Goal: Task Accomplishment & Management: Complete application form

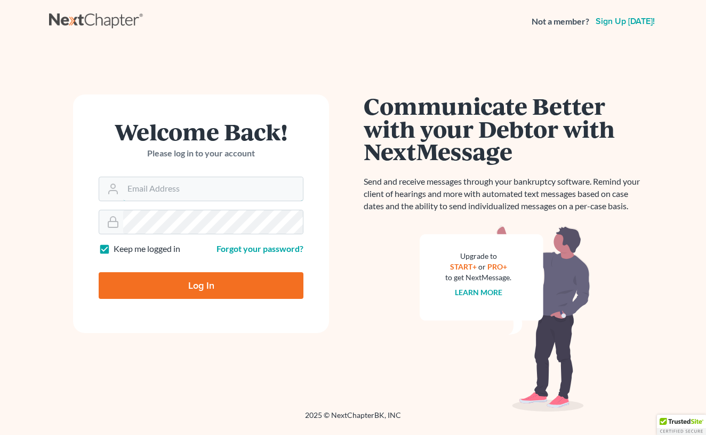
type input "[PERSON_NAME][EMAIL_ADDRESS][DOMAIN_NAME]"
click at [201, 284] on input "Log In" at bounding box center [201, 285] width 205 height 27
type input "Thinking..."
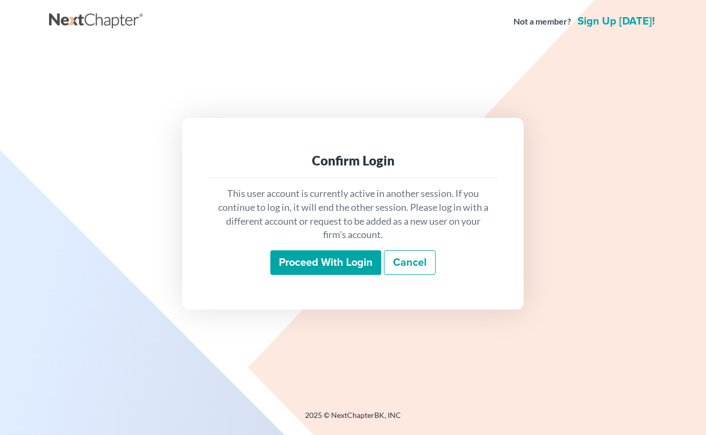
click at [408, 263] on link "Cancel" at bounding box center [410, 262] width 52 height 25
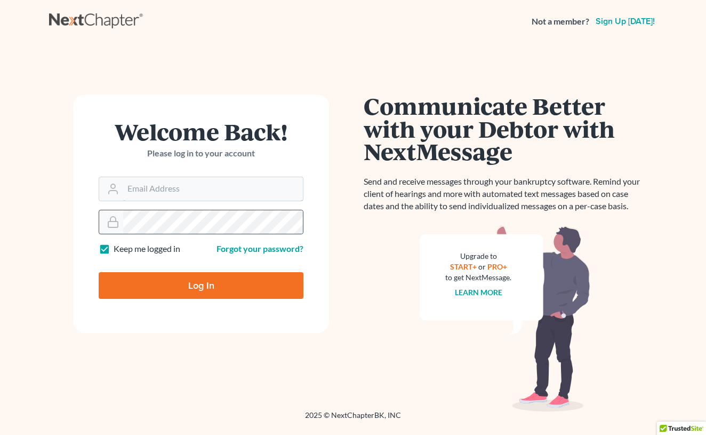
type input "[PERSON_NAME][EMAIL_ADDRESS][DOMAIN_NAME]"
click at [168, 278] on input "Log In" at bounding box center [201, 285] width 205 height 27
type input "Thinking..."
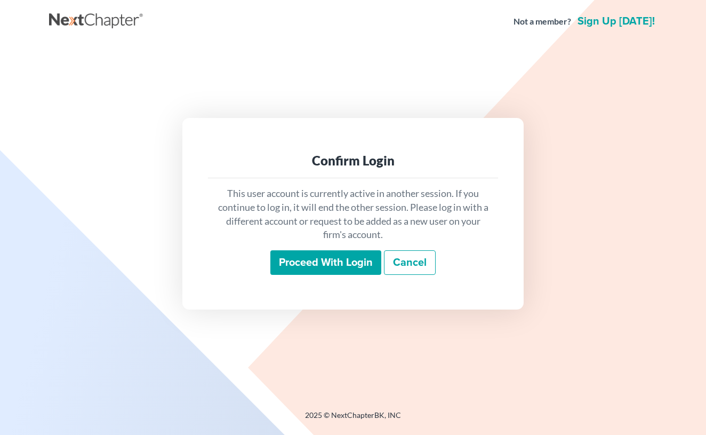
click at [343, 259] on input "Proceed with login" at bounding box center [326, 262] width 111 height 25
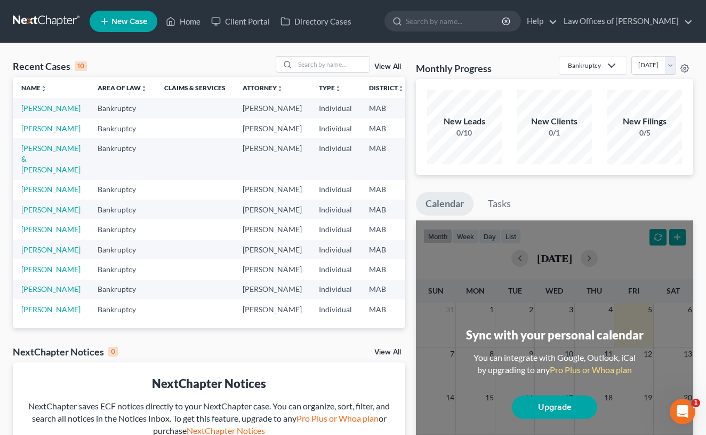
click at [26, 200] on td "[PERSON_NAME]" at bounding box center [51, 190] width 76 height 20
click at [27, 194] on link "[PERSON_NAME]" at bounding box center [50, 189] width 59 height 9
select select "1"
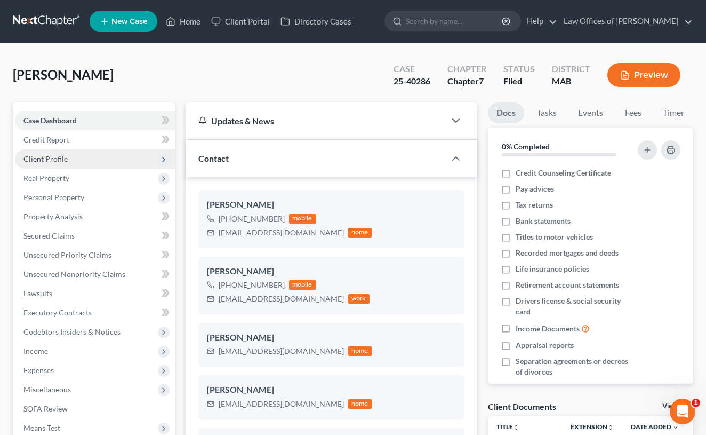
click at [61, 159] on span "Client Profile" at bounding box center [45, 158] width 44 height 9
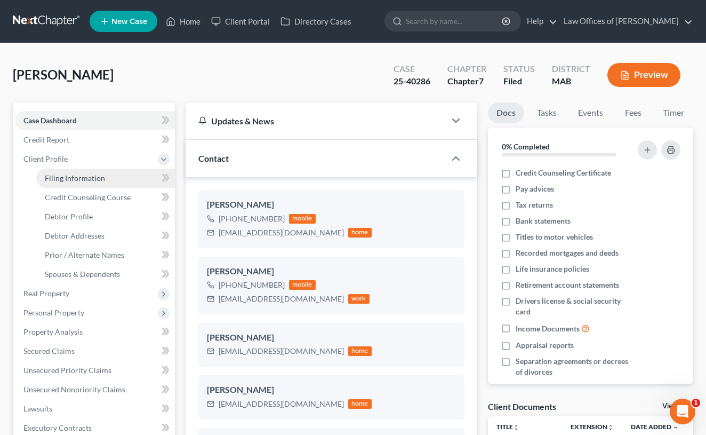
click at [72, 174] on span "Filing Information" at bounding box center [75, 177] width 60 height 9
select select "1"
select select "0"
select select "22"
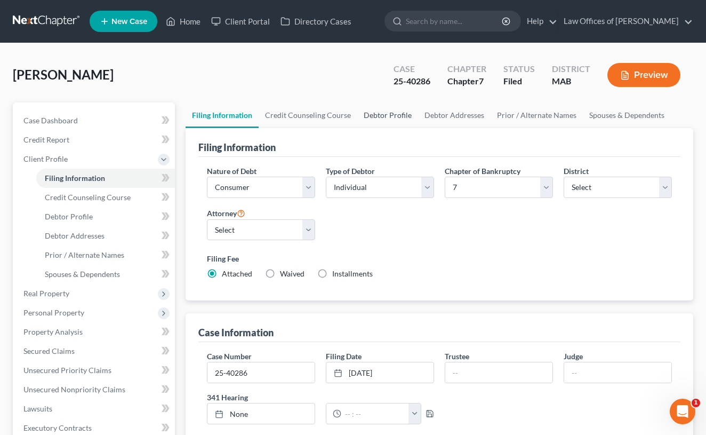
click at [381, 115] on link "Debtor Profile" at bounding box center [387, 115] width 61 height 26
select select "4"
select select "0"
